Goal: Task Accomplishment & Management: Use online tool/utility

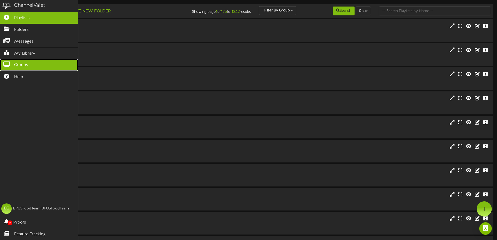
click at [21, 64] on span "Groups" at bounding box center [21, 65] width 14 height 6
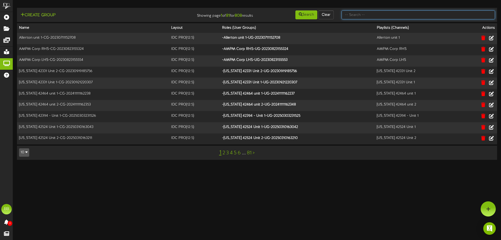
click at [362, 16] on input "text" at bounding box center [417, 14] width 153 height 9
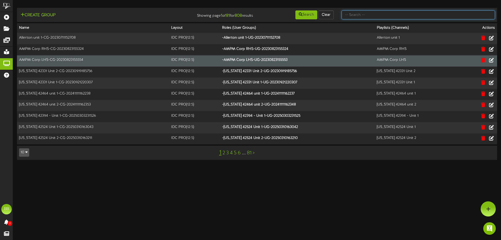
type input "TFC Southern"
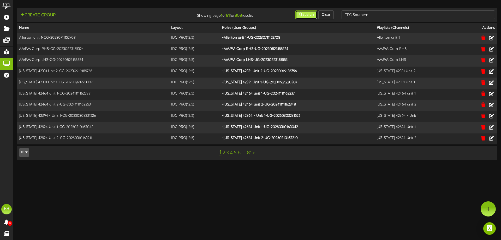
click at [305, 15] on button "Search" at bounding box center [306, 14] width 22 height 9
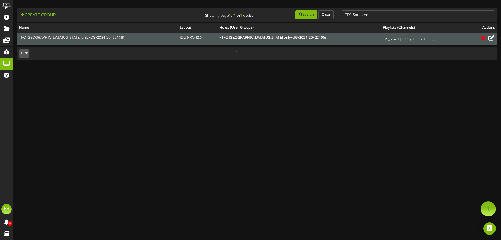
click at [492, 37] on icon at bounding box center [491, 38] width 6 height 6
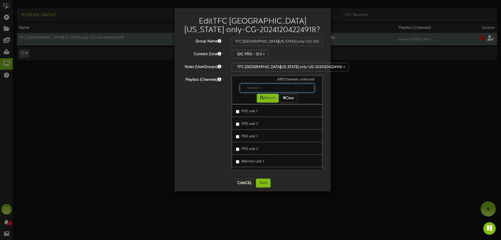
click at [257, 86] on input "text" at bounding box center [277, 87] width 75 height 9
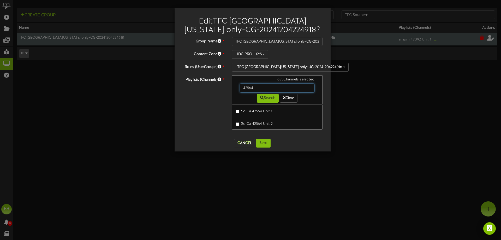
drag, startPoint x: 256, startPoint y: 88, endPoint x: 241, endPoint y: 87, distance: 15.7
click at [241, 87] on input "42564" at bounding box center [277, 87] width 75 height 9
click at [268, 98] on button "Search" at bounding box center [268, 98] width 22 height 9
drag, startPoint x: 253, startPoint y: 87, endPoint x: 238, endPoint y: 88, distance: 15.4
click at [238, 88] on div "42851" at bounding box center [277, 87] width 83 height 9
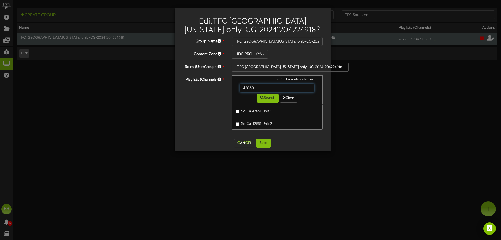
type input "42060"
click at [270, 97] on button "Search" at bounding box center [268, 98] width 22 height 9
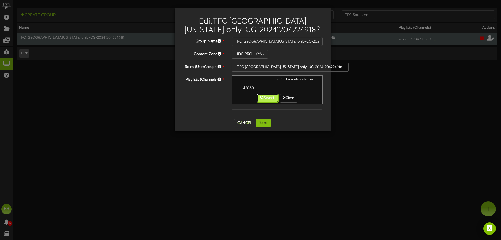
click at [271, 98] on button "Search" at bounding box center [268, 98] width 22 height 9
click at [266, 98] on button "Search" at bounding box center [268, 98] width 22 height 9
click at [262, 96] on button "Search" at bounding box center [268, 98] width 22 height 9
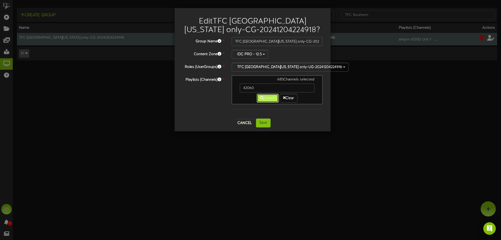
click at [265, 99] on button "Search" at bounding box center [268, 98] width 22 height 9
click at [267, 96] on button "Search" at bounding box center [268, 98] width 22 height 9
click at [244, 123] on button "Cancel" at bounding box center [244, 123] width 21 height 8
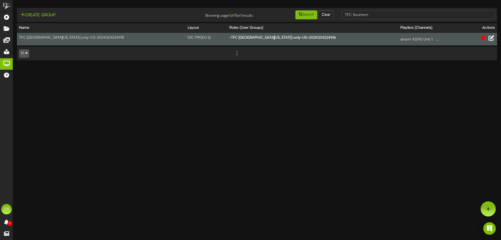
click at [491, 38] on icon at bounding box center [491, 38] width 6 height 6
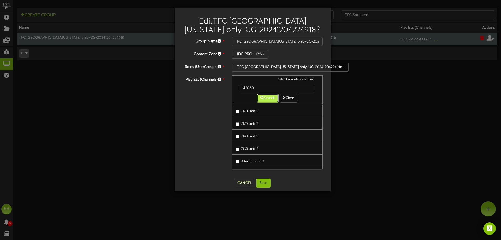
click at [268, 99] on button "Search" at bounding box center [268, 98] width 22 height 9
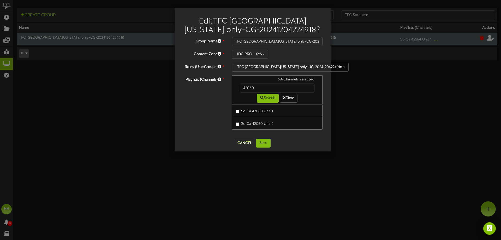
click at [117, 150] on div "Edit TFC Southern California only-CG-20241204224918 ? Group Name * TFC Southern…" at bounding box center [250, 120] width 501 height 240
